Goal: Obtain resource: Download file/media

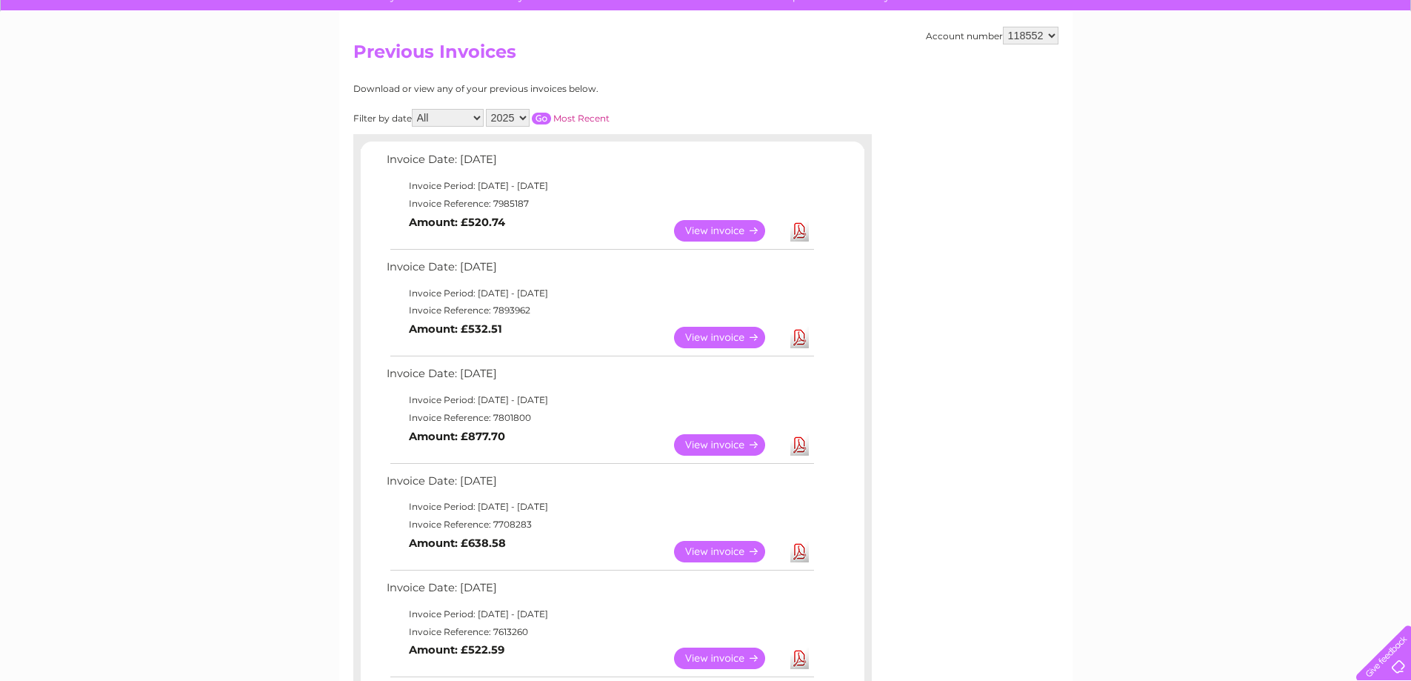
scroll to position [148, 0]
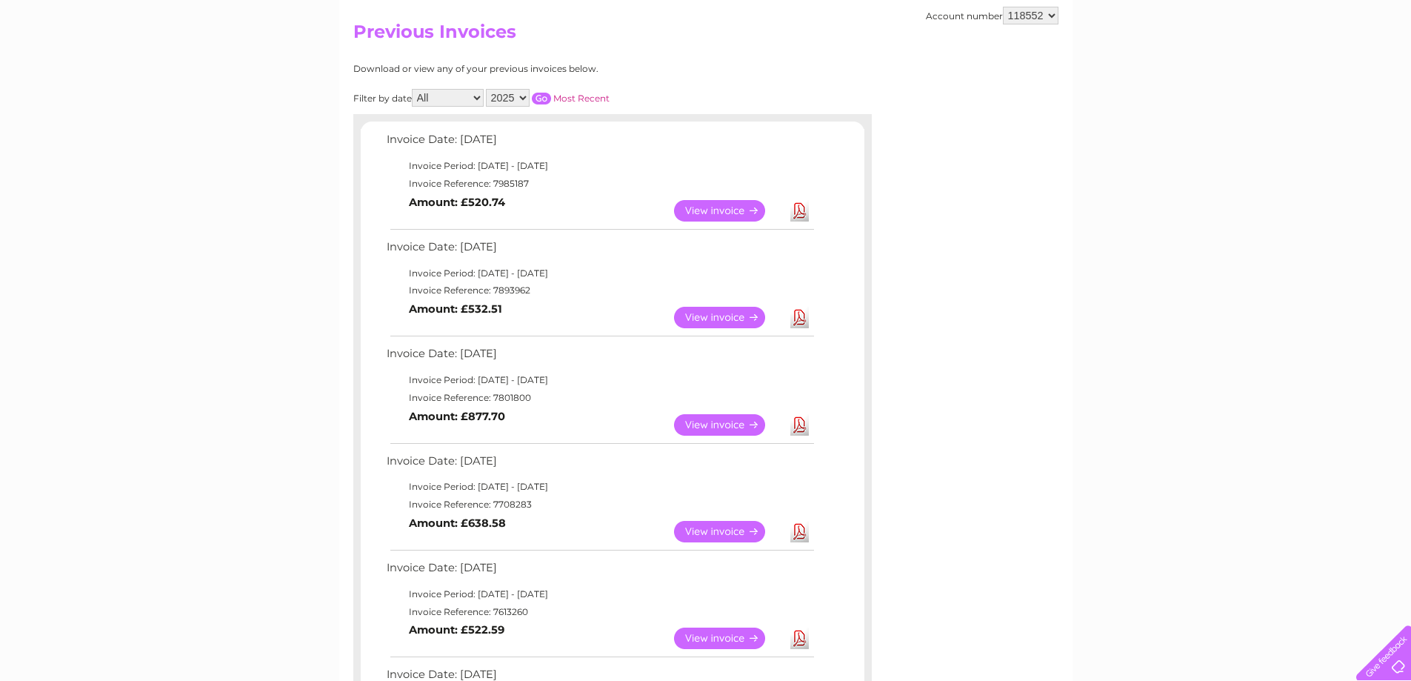
click at [710, 530] on link "View" at bounding box center [728, 531] width 109 height 21
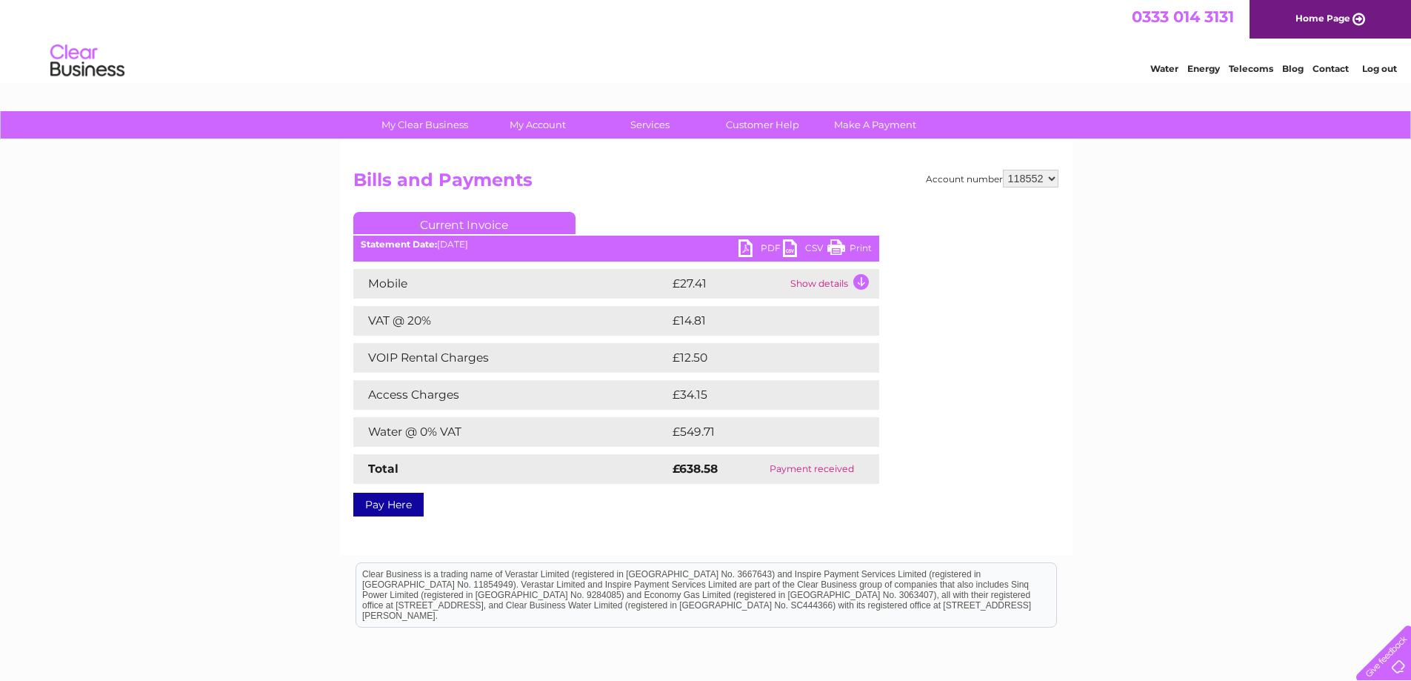
click at [757, 247] on link "PDF" at bounding box center [761, 249] width 44 height 21
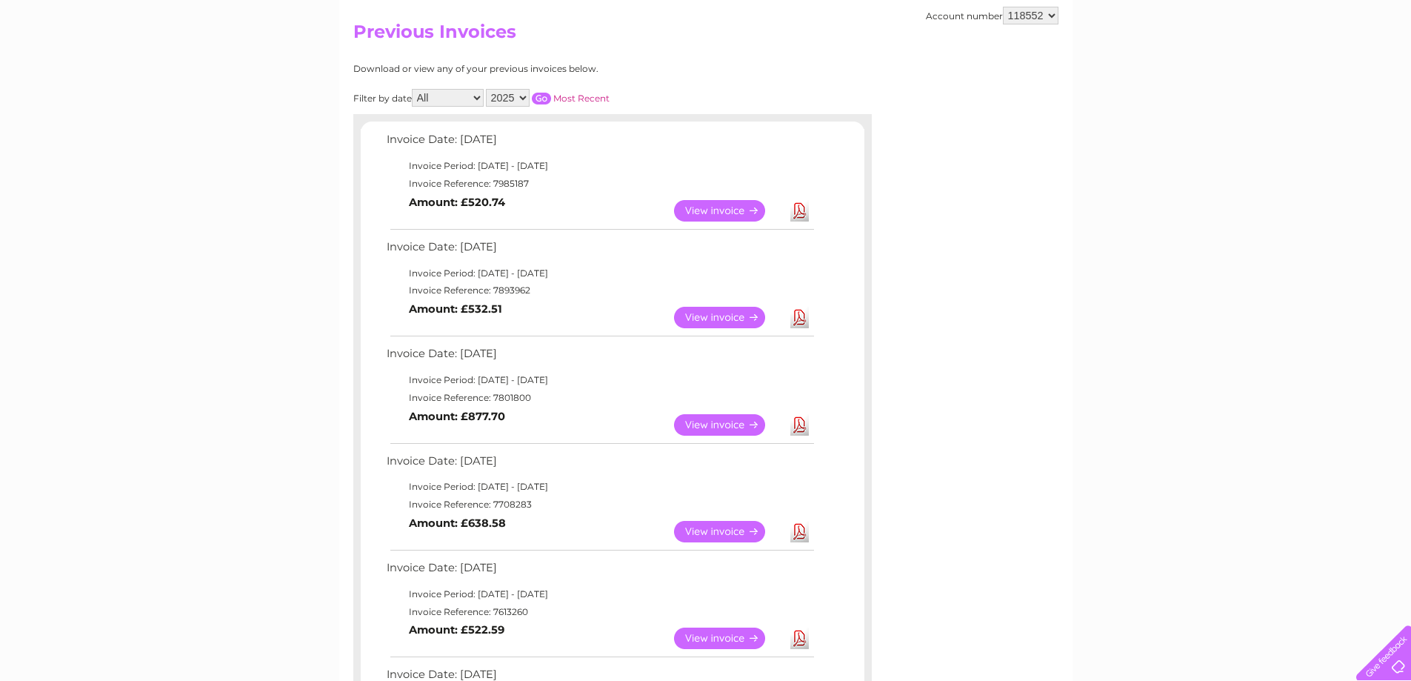
click at [727, 425] on link "View" at bounding box center [728, 424] width 109 height 21
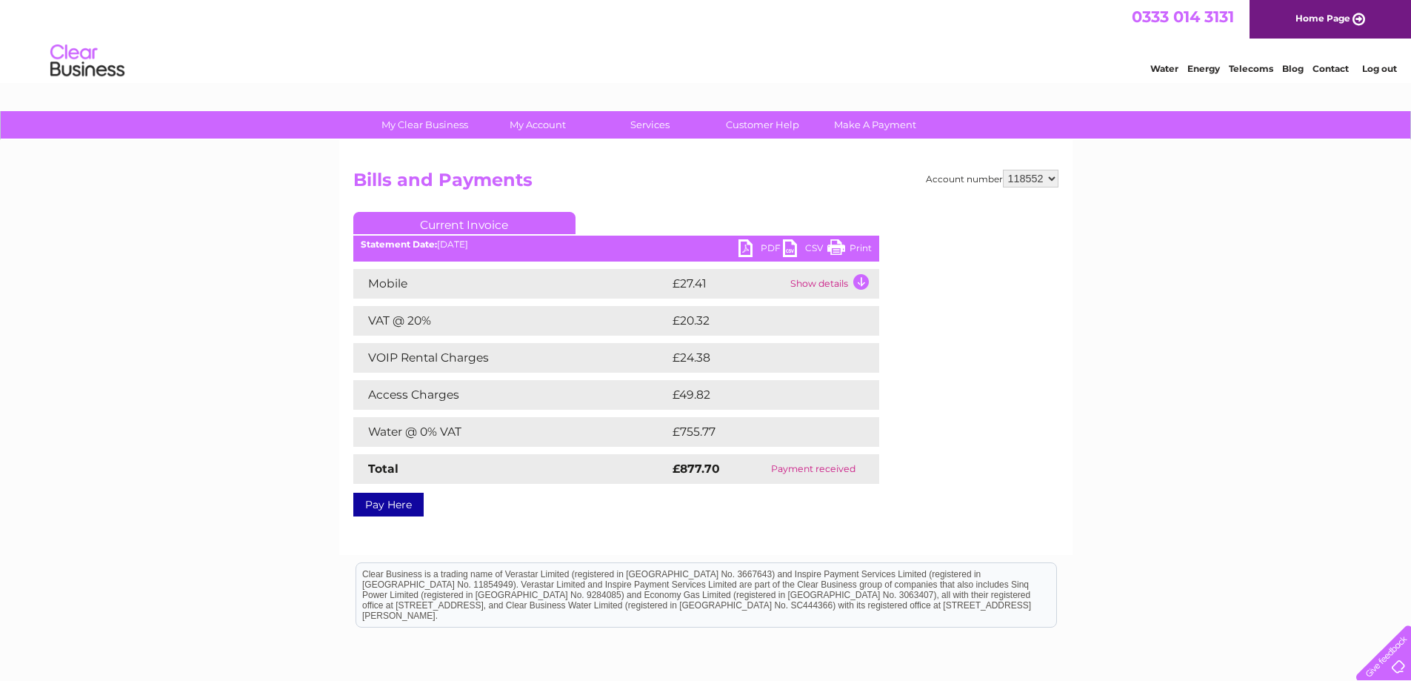
click at [762, 247] on link "PDF" at bounding box center [761, 249] width 44 height 21
